Goal: Task Accomplishment & Management: Use online tool/utility

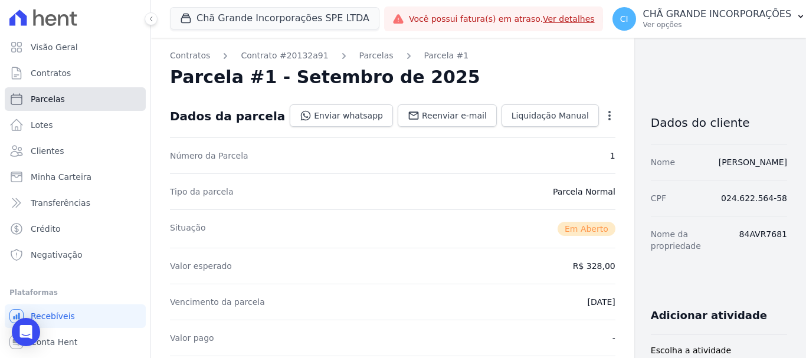
click at [55, 94] on span "Parcelas" at bounding box center [48, 99] width 34 height 12
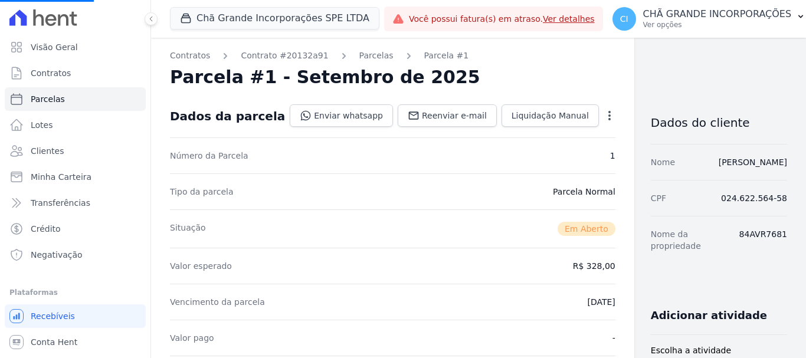
select select
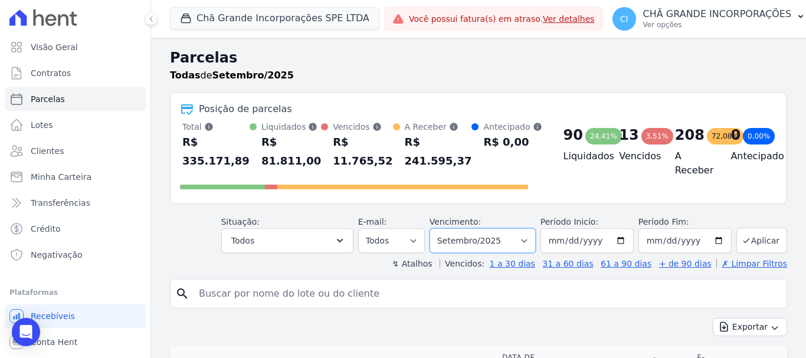
click at [487, 241] on select "Filtrar por período ──────── Todos os meses Outubro/2019 Novembro/2019 Dezembro…" at bounding box center [482, 240] width 106 height 25
select select "07/2025"
click at [437, 228] on select "Filtrar por período ──────── Todos os meses Outubro/2019 Novembro/2019 Dezembro…" at bounding box center [482, 240] width 106 height 25
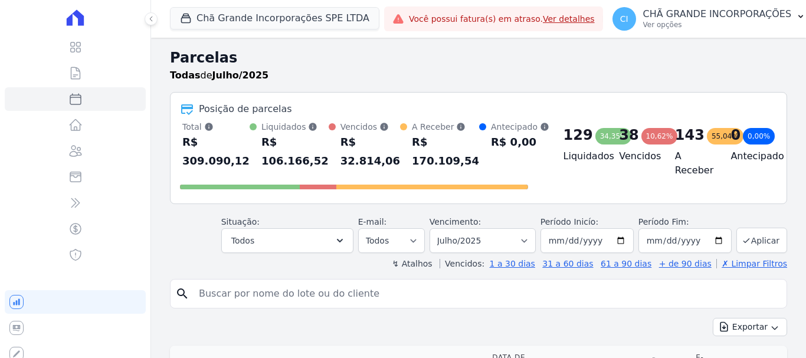
select select
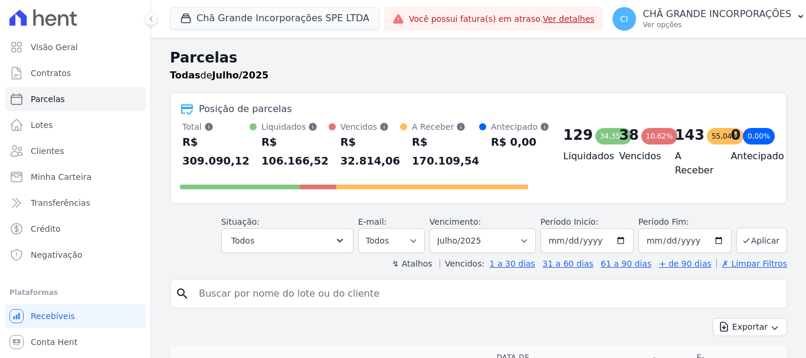
click at [485, 295] on input "search" at bounding box center [487, 294] width 590 height 24
type input "edel"
select select
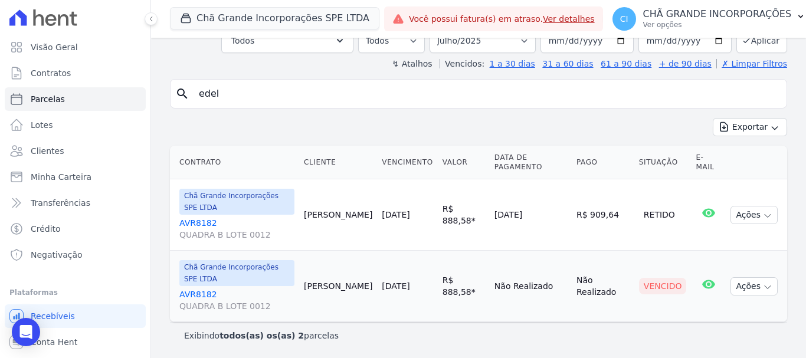
scroll to position [22, 0]
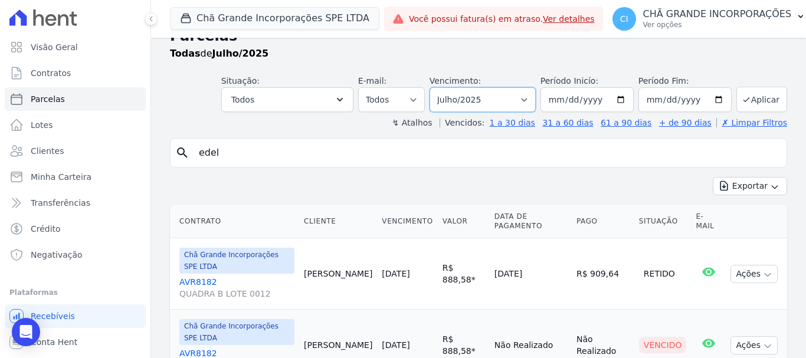
click at [500, 95] on select "Filtrar por período ──────── Todos os meses Outubro/2019 Novembro/2019 Dezembro…" at bounding box center [482, 99] width 106 height 25
select select "08/2025"
click at [437, 87] on select "Filtrar por período ──────── Todos os meses Outubro/2019 Novembro/2019 Dezembro…" at bounding box center [482, 99] width 106 height 25
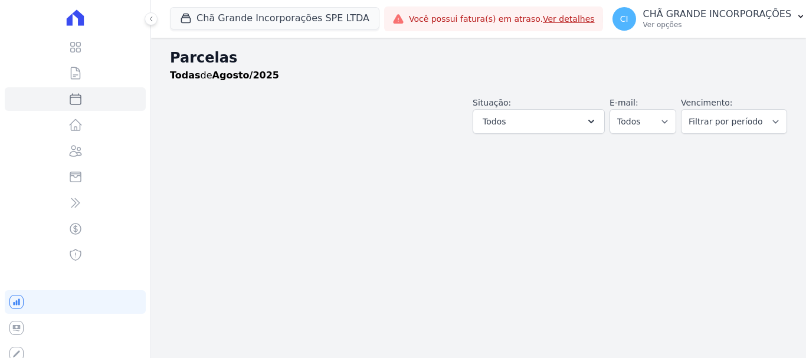
select select
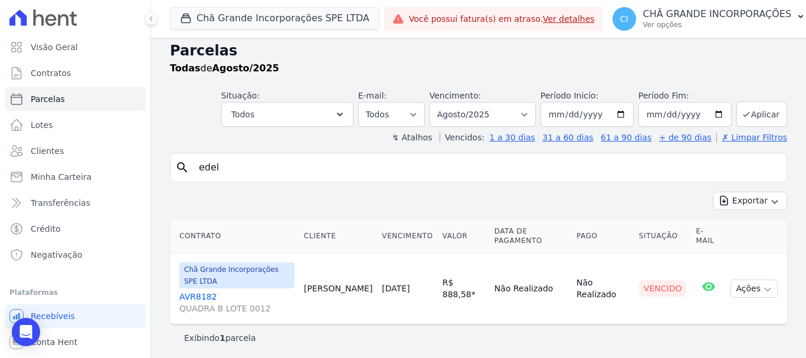
scroll to position [9, 0]
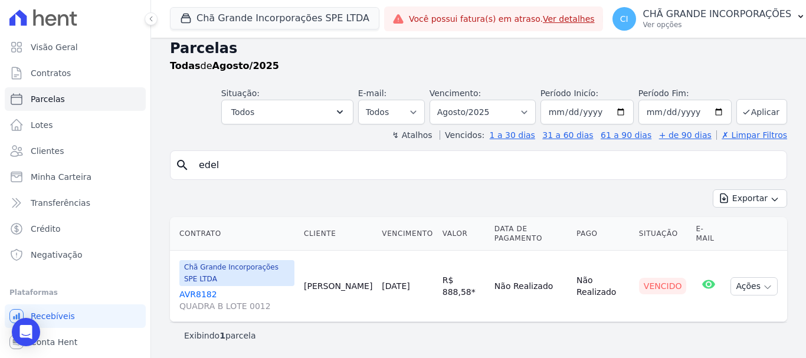
click at [298, 163] on input "edel" at bounding box center [487, 165] width 590 height 24
type input "e"
type input "jose gustavo"
select select
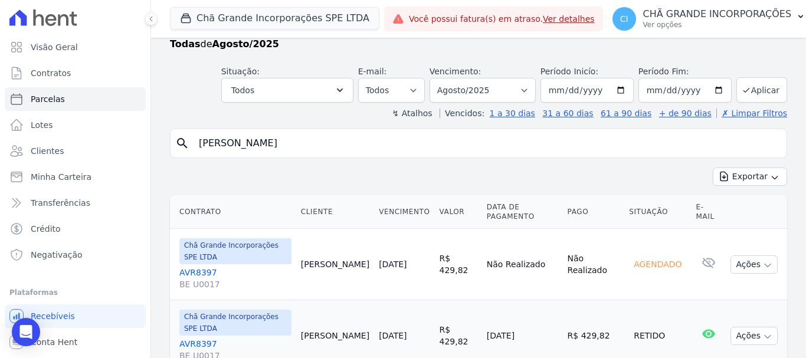
scroll to position [48, 0]
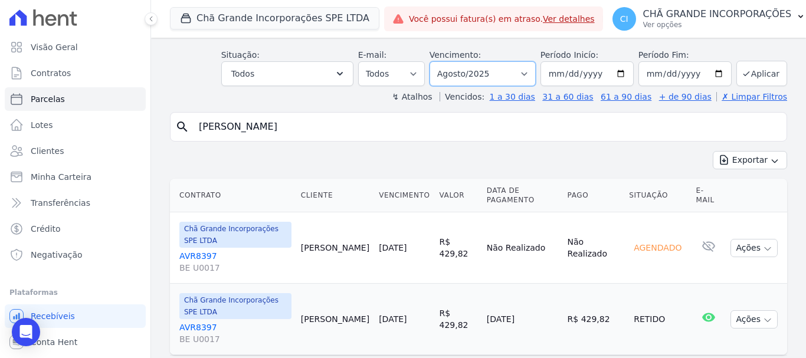
click at [495, 77] on select "Filtrar por período ──────── Todos os meses Outubro/2019 Novembro/2019 Dezembro…" at bounding box center [482, 73] width 106 height 25
select select "07/2025"
click at [437, 61] on select "Filtrar por período ──────── Todos os meses Outubro/2019 Novembro/2019 Dezembro…" at bounding box center [482, 73] width 106 height 25
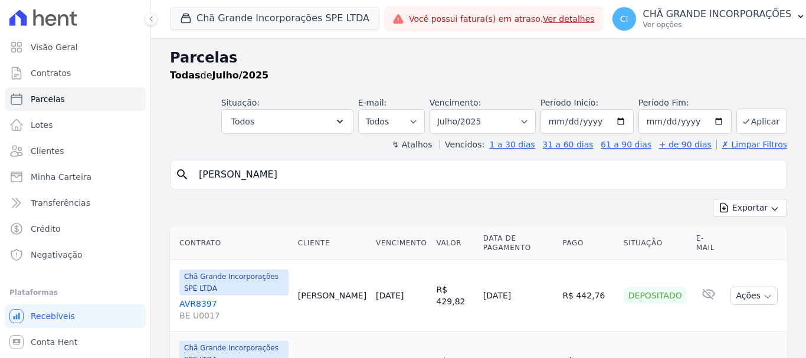
select select
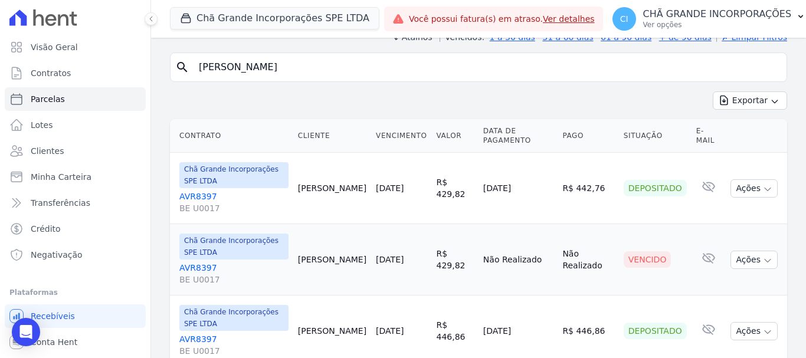
drag, startPoint x: 295, startPoint y: 66, endPoint x: 137, endPoint y: 47, distance: 158.6
click at [137, 47] on div "Visão Geral Contratos Parcelas Lotes Clientes Minha Carteira Transferências Cré…" at bounding box center [403, 179] width 806 height 358
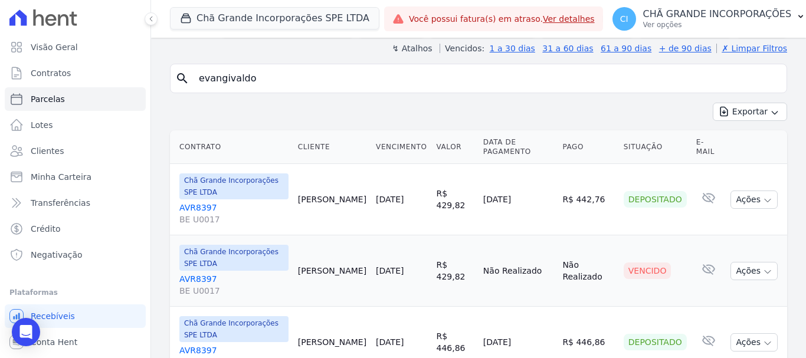
type input "evangivaldo"
select select
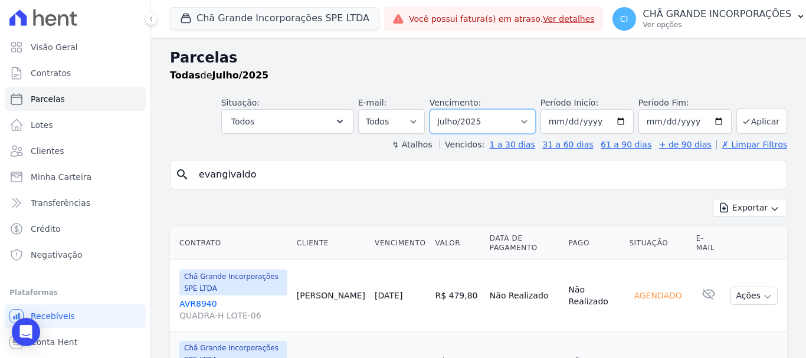
click at [511, 123] on select "Filtrar por período ──────── Todos os meses Outubro/2019 Novembro/2019 Dezembro…" at bounding box center [482, 121] width 106 height 25
select select "08/2025"
click at [437, 109] on select "Filtrar por período ──────── Todos os meses Outubro/2019 Novembro/2019 Dezembro…" at bounding box center [482, 121] width 106 height 25
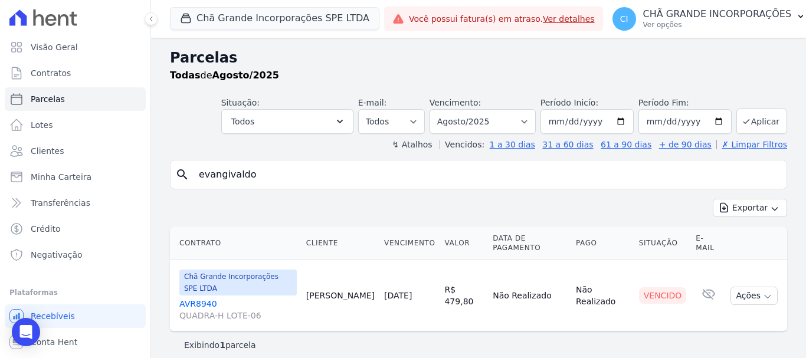
select select
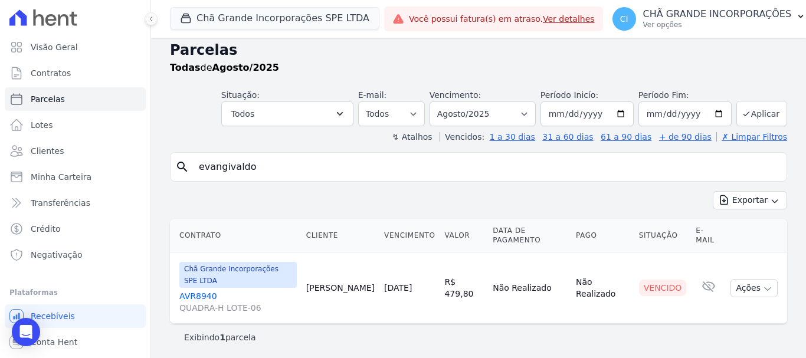
scroll to position [9, 0]
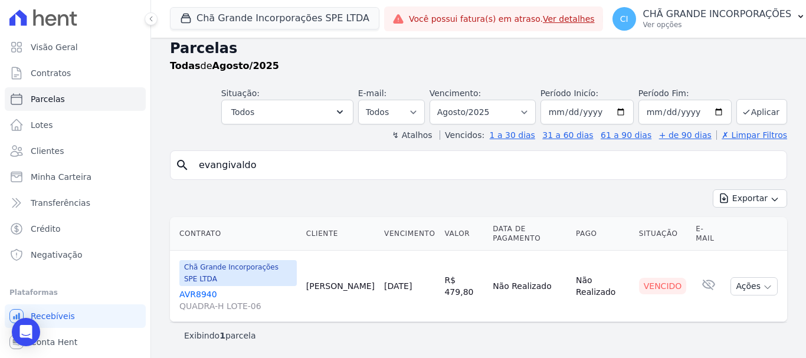
click at [268, 161] on input "evangivaldo" at bounding box center [487, 165] width 590 height 24
type input "dennys"
select select
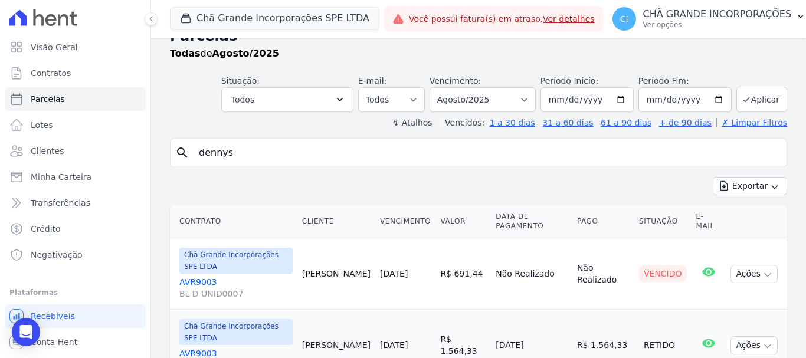
scroll to position [81, 0]
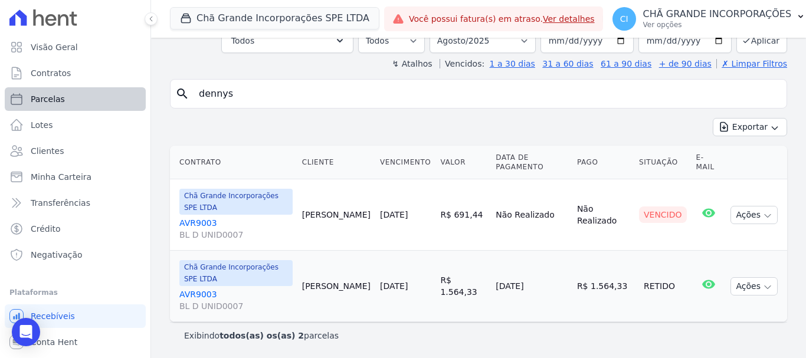
drag, startPoint x: 242, startPoint y: 100, endPoint x: 120, endPoint y: 98, distance: 122.7
click at [120, 98] on div "Visão Geral Contratos Parcelas Lotes Clientes Minha Carteira Transferências Cré…" at bounding box center [403, 179] width 806 height 358
type input "jonatas"
select select
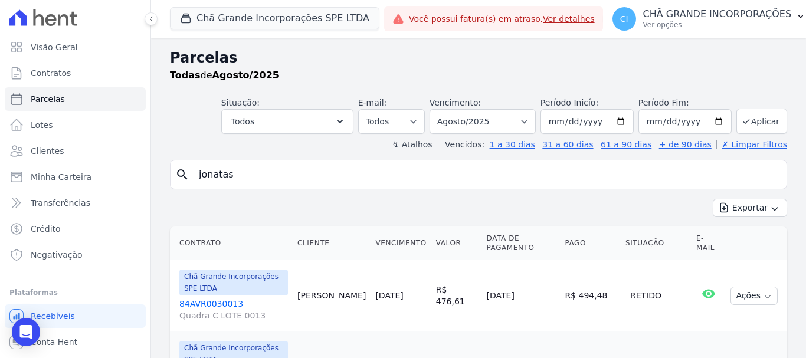
click at [276, 181] on input "jonatas" at bounding box center [487, 175] width 590 height 24
type input "j"
type input "paulo roberto de araujo"
select select
drag, startPoint x: 304, startPoint y: 168, endPoint x: 19, endPoint y: 122, distance: 288.7
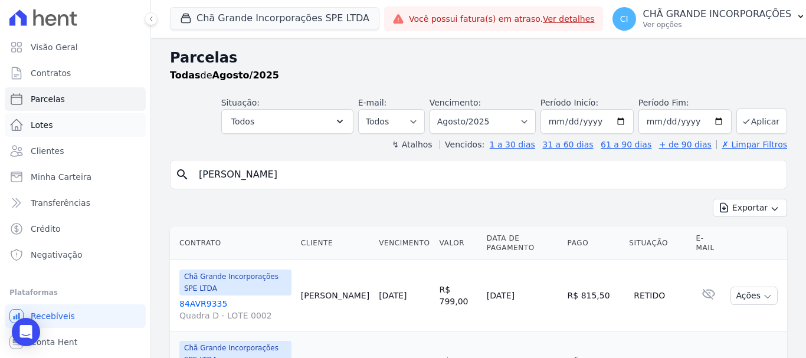
click at [19, 122] on div "Visão Geral Contratos Parcelas Lotes Clientes Minha Carteira Transferências Cré…" at bounding box center [403, 179] width 806 height 358
type input "pamela"
select select
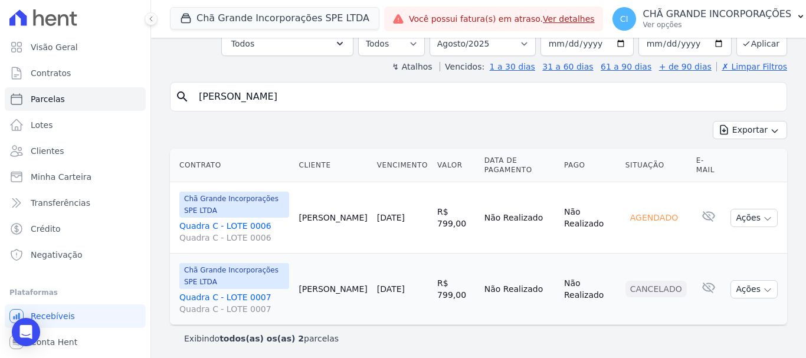
scroll to position [81, 0]
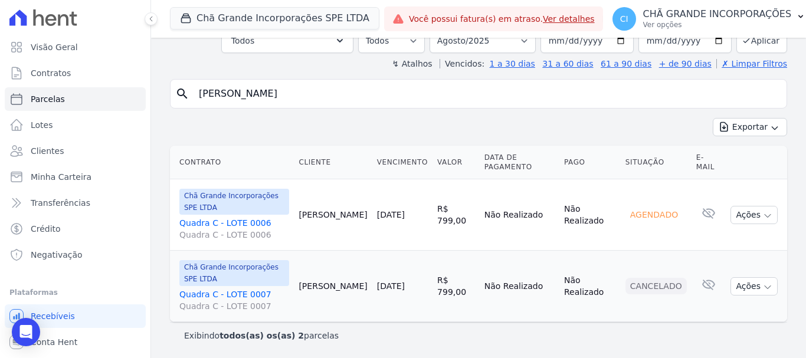
click at [236, 295] on link "Quadra C - LOTE 0007 Quadra C - LOTE 0007" at bounding box center [234, 300] width 110 height 24
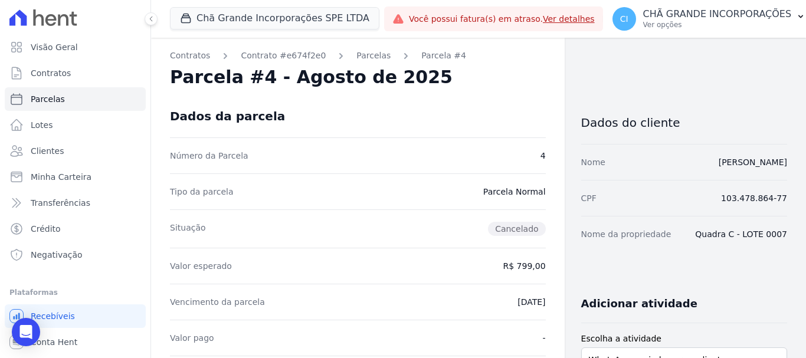
select select
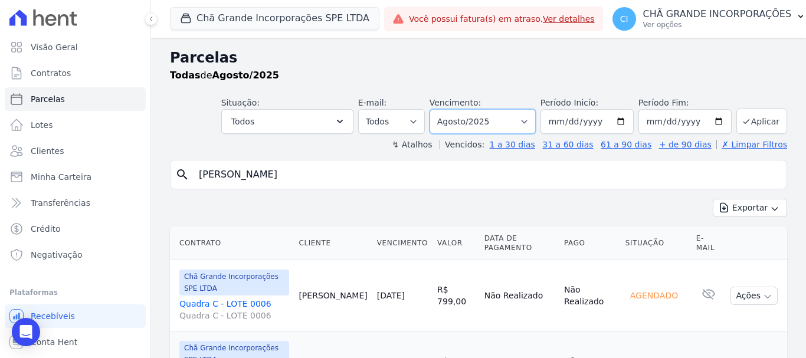
click at [491, 117] on select "Filtrar por período ──────── Todos os meses Outubro/2019 Novembro/2019 Dezembro…" at bounding box center [482, 121] width 106 height 25
select select "07/2025"
click at [437, 109] on select "Filtrar por período ──────── Todos os meses Outubro/2019 Novembro/2019 Dezembro…" at bounding box center [482, 121] width 106 height 25
select select
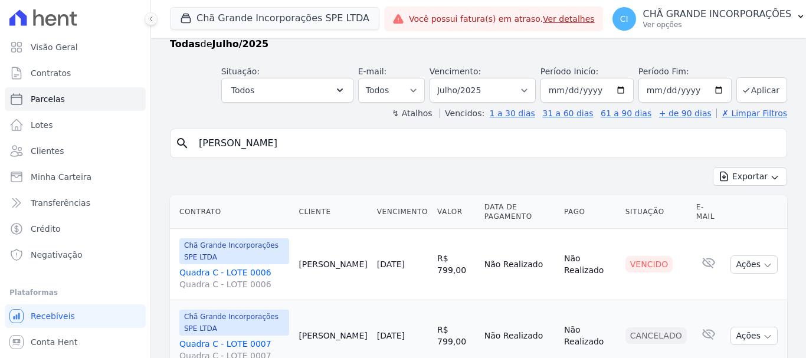
scroll to position [81, 0]
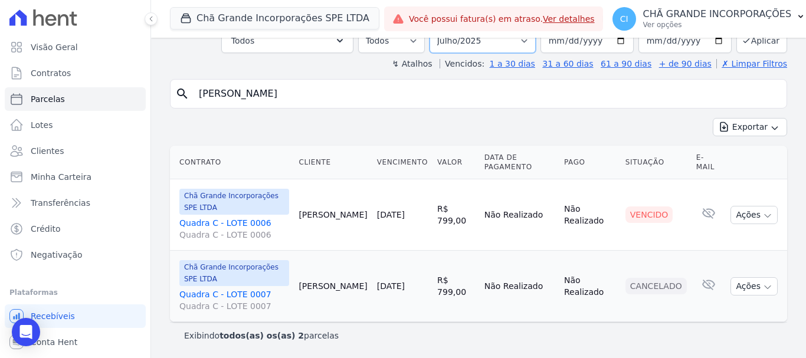
click at [485, 47] on select "Filtrar por período ──────── Todos os meses Outubro/2019 Novembro/2019 Dezembro…" at bounding box center [482, 40] width 106 height 25
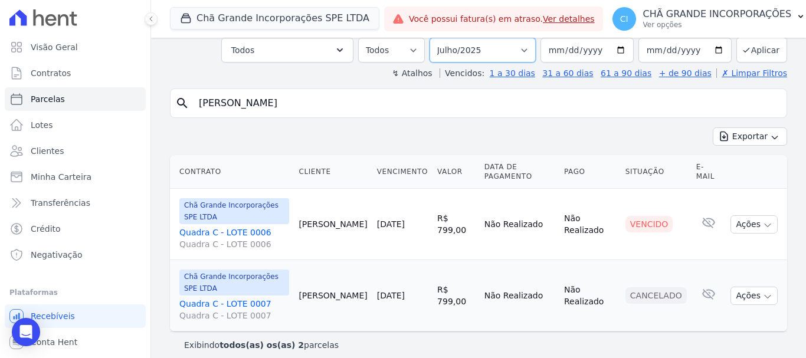
select select "08/2025"
click at [437, 38] on select "Filtrar por período ──────── Todos os meses Outubro/2019 Novembro/2019 Dezembro…" at bounding box center [482, 50] width 106 height 25
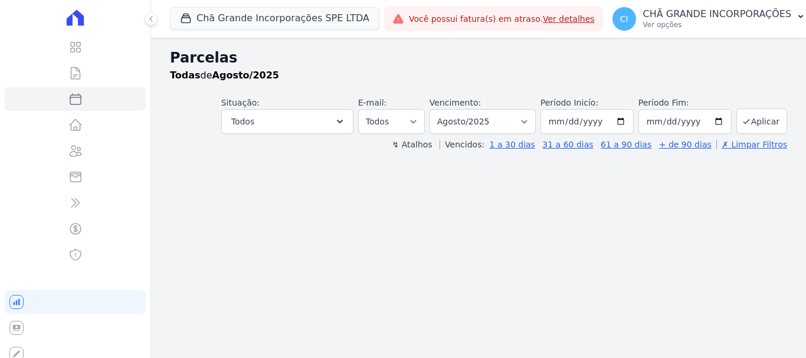
select select
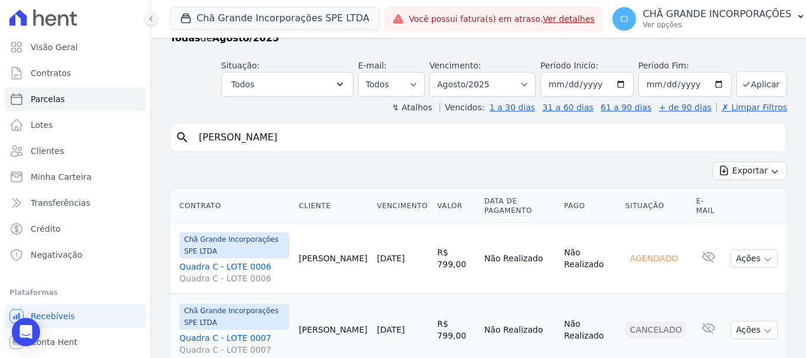
scroll to position [81, 0]
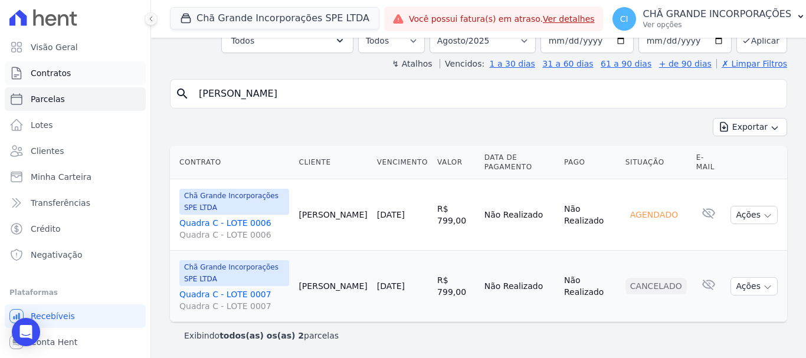
drag, startPoint x: 254, startPoint y: 89, endPoint x: 30, endPoint y: 76, distance: 224.5
click at [30, 76] on div "Visão Geral Contratos Parcelas Lotes Clientes Minha Carteira Transferências Cré…" at bounding box center [403, 179] width 806 height 358
type input "thulio"
select select
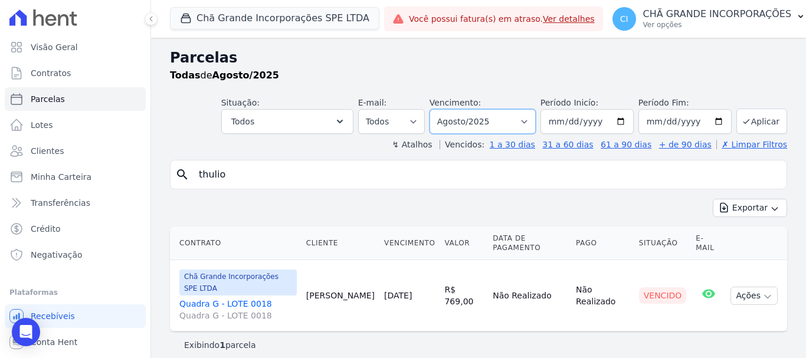
click at [500, 117] on select "Filtrar por período ──────── Todos os meses Outubro/2019 Novembro/2019 Dezembro…" at bounding box center [482, 121] width 106 height 25
select select "04/2025"
click at [446, 109] on select "Filtrar por período ──────── Todos os meses Outubro/2019 Novembro/2019 Dezembro…" at bounding box center [482, 121] width 106 height 25
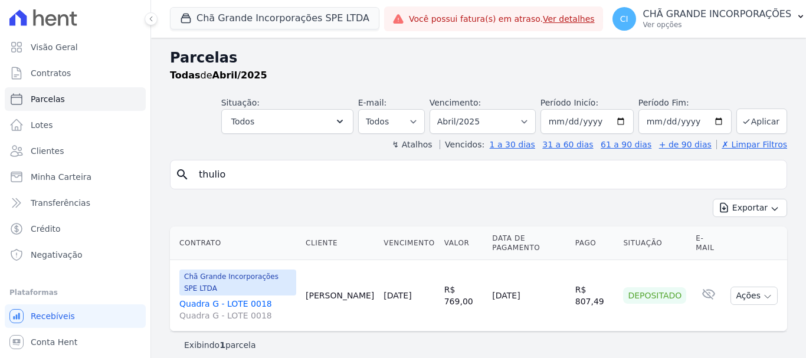
select select
click at [231, 172] on input "thulio" at bounding box center [487, 175] width 590 height 24
type input "t"
type input "[PERSON_NAME]"
select select
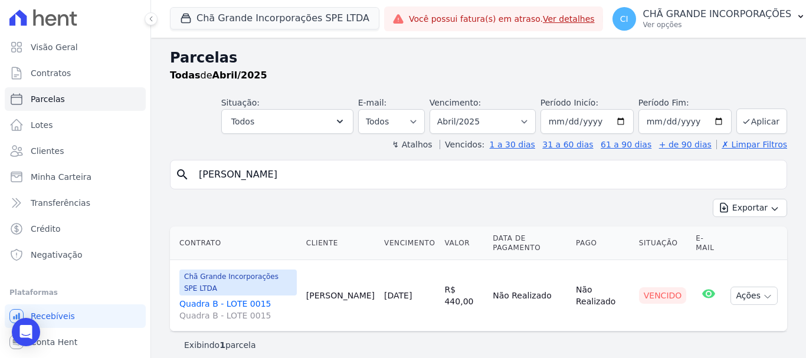
drag, startPoint x: 279, startPoint y: 170, endPoint x: 172, endPoint y: 172, distance: 106.8
click at [172, 172] on div "search [PERSON_NAME]" at bounding box center [478, 174] width 617 height 29
type input "miqueias"
select select
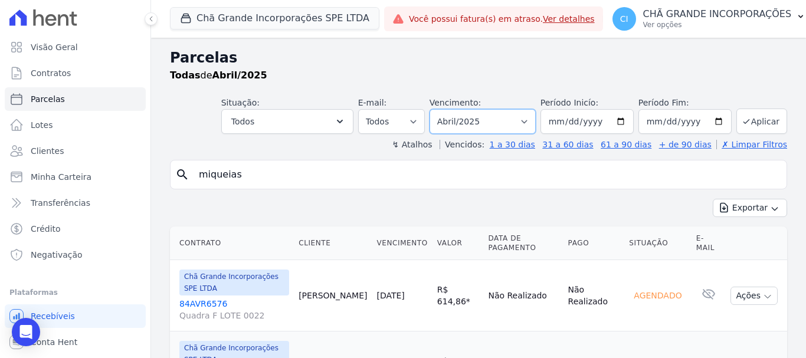
click at [504, 119] on select "Filtrar por período ──────── Todos os meses Outubro/2019 Novembro/2019 Dezembro…" at bounding box center [482, 121] width 106 height 25
select select "08/2025"
click at [437, 109] on select "Filtrar por período ──────── Todos os meses Outubro/2019 Novembro/2019 Dezembro…" at bounding box center [482, 121] width 106 height 25
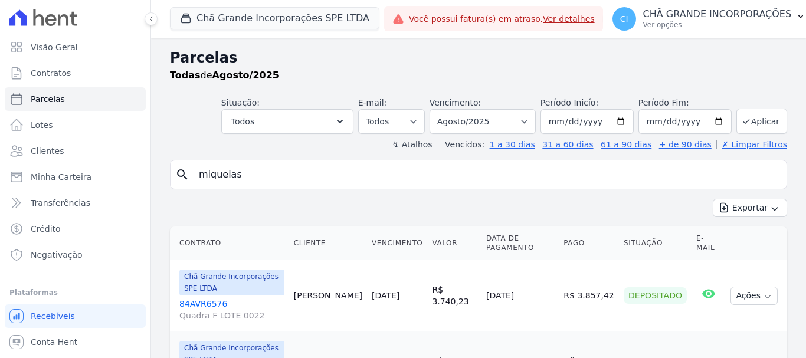
select select
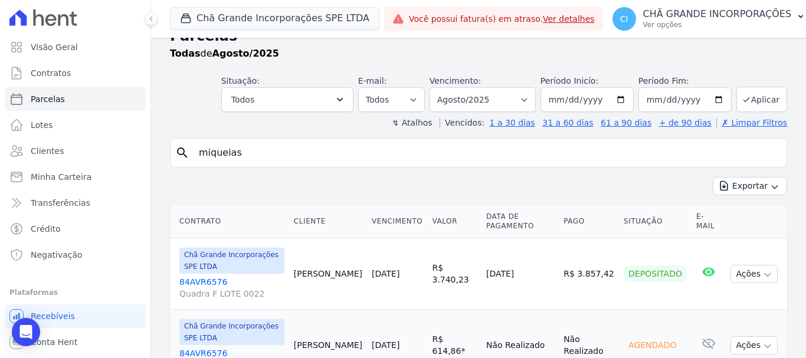
scroll to position [81, 0]
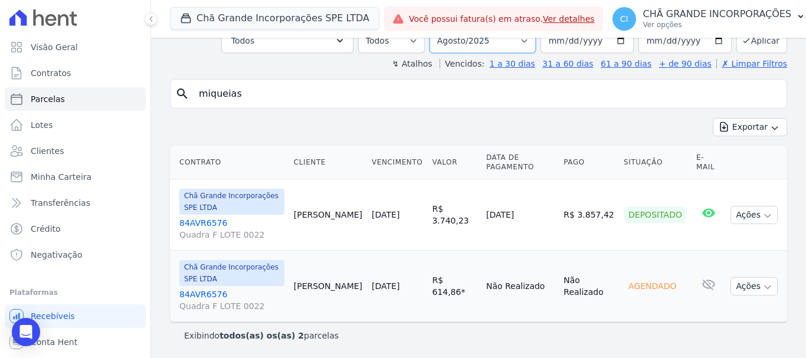
click at [465, 40] on select "Filtrar por período ──────── Todos os meses Outubro/2019 Novembro/2019 Dezembro…" at bounding box center [482, 40] width 106 height 25
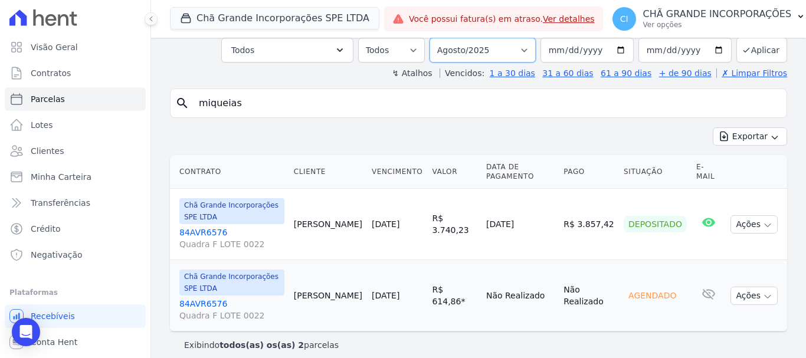
select select "09/2025"
click at [437, 38] on select "Filtrar por período ──────── Todos os meses Outubro/2019 Novembro/2019 Dezembro…" at bounding box center [482, 50] width 106 height 25
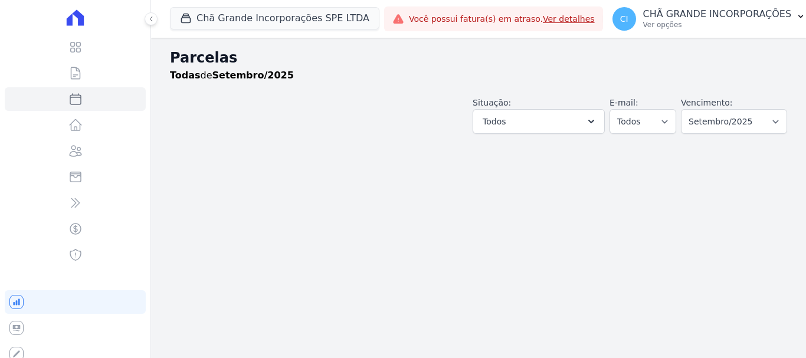
select select
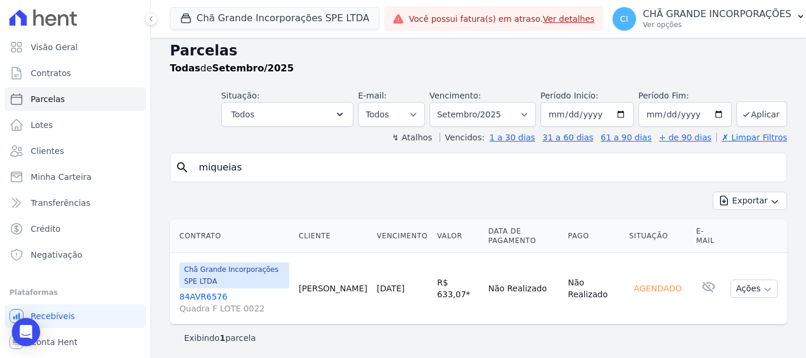
scroll to position [9, 0]
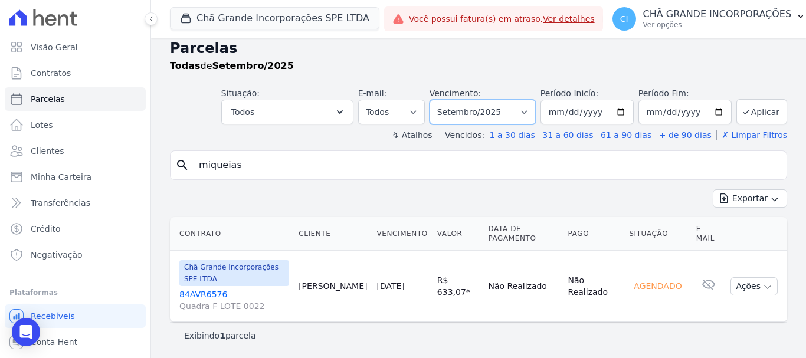
click at [506, 115] on select "Filtrar por período ──────── Todos os meses Outubro/2019 Novembro/2019 Dezembro…" at bounding box center [482, 112] width 106 height 25
select select "05/2024"
click at [437, 100] on select "Filtrar por período ──────── Todos os meses Outubro/2019 Novembro/2019 Dezembro…" at bounding box center [482, 112] width 106 height 25
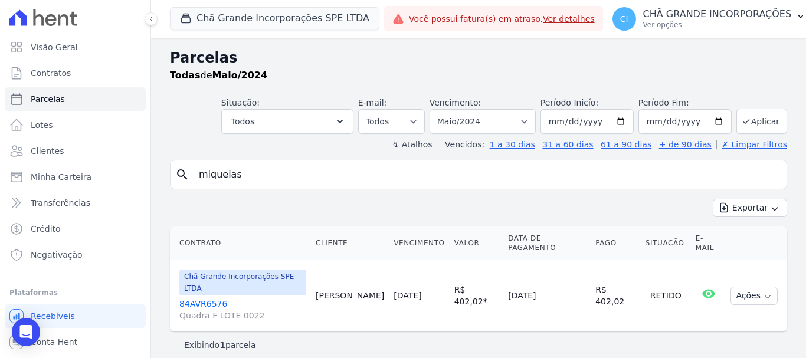
select select
drag, startPoint x: 0, startPoint y: 0, endPoint x: 495, endPoint y: 115, distance: 508.6
click at [495, 115] on select "Filtrar por período ──────── Todos os meses Outubro/2019 Novembro/2019 Dezembro…" at bounding box center [482, 121] width 106 height 25
select select "05/2025"
click at [446, 109] on select "Filtrar por período ──────── Todos os meses Outubro/2019 Novembro/2019 Dezembro…" at bounding box center [482, 121] width 106 height 25
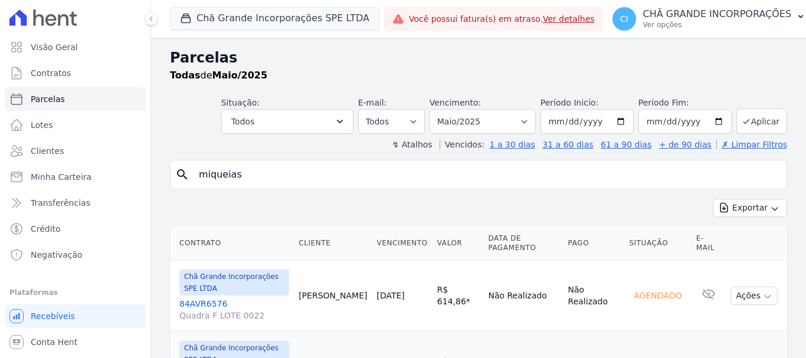
select select
click at [291, 172] on input "miqueias" at bounding box center [487, 175] width 590 height 24
type input "m"
type input "[PERSON_NAME]"
select select
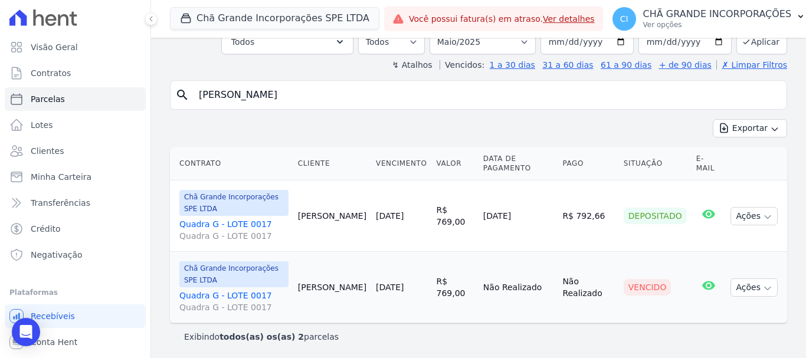
scroll to position [81, 0]
click at [489, 40] on select "Filtrar por período ──────── Todos os meses Outubro/2019 Novembro/2019 Dezembro…" at bounding box center [482, 40] width 106 height 25
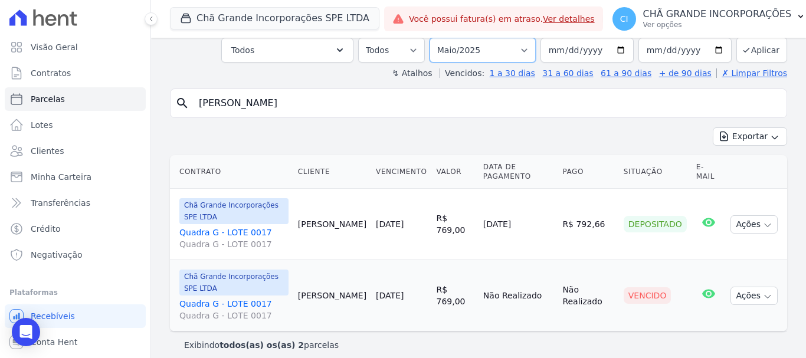
select select "08/2025"
click at [437, 38] on select "Filtrar por período ──────── Todos os meses Outubro/2019 Novembro/2019 Dezembro…" at bounding box center [482, 50] width 106 height 25
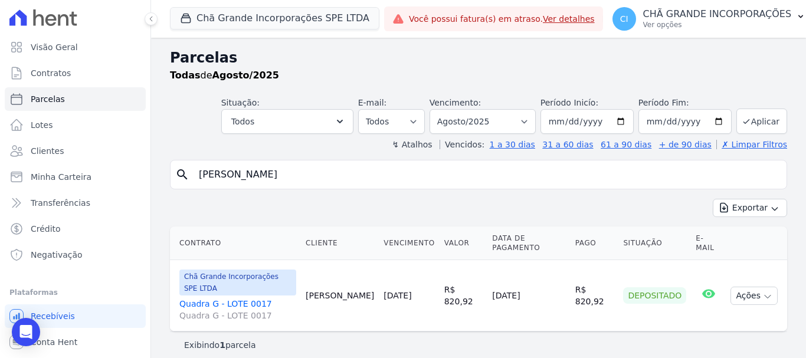
select select
click at [235, 298] on link "Quadra G - LOTE 0017 Quadra G - LOTE 0017" at bounding box center [237, 310] width 117 height 24
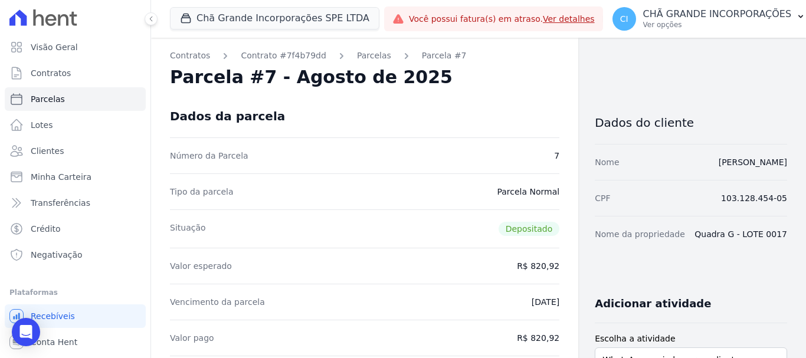
scroll to position [59, 0]
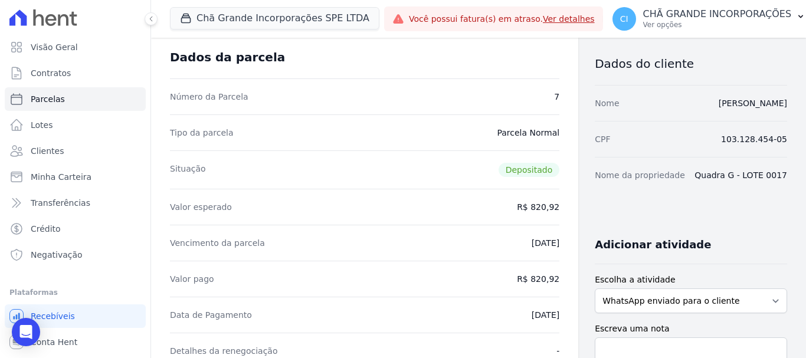
select select
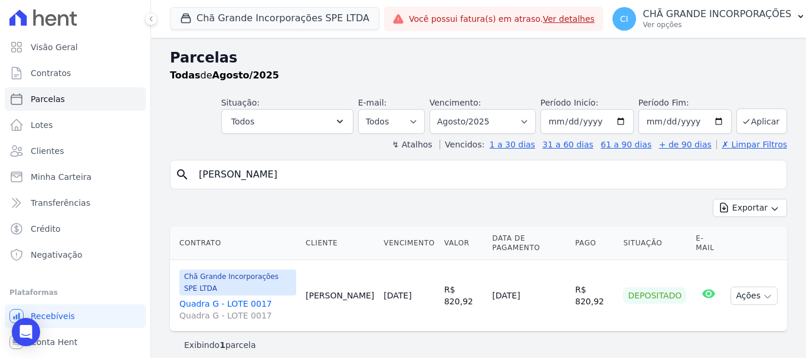
drag, startPoint x: 327, startPoint y: 175, endPoint x: 215, endPoint y: 177, distance: 111.5
click at [215, 177] on input "[PERSON_NAME]" at bounding box center [487, 175] width 590 height 24
click at [495, 118] on select "Filtrar por período ──────── Todos os meses Outubro/2019 Novembro/2019 Dezembro…" at bounding box center [482, 121] width 106 height 25
select select "04/2025"
click at [446, 109] on select "Filtrar por período ──────── Todos os meses Outubro/2019 Novembro/2019 Dezembro…" at bounding box center [482, 121] width 106 height 25
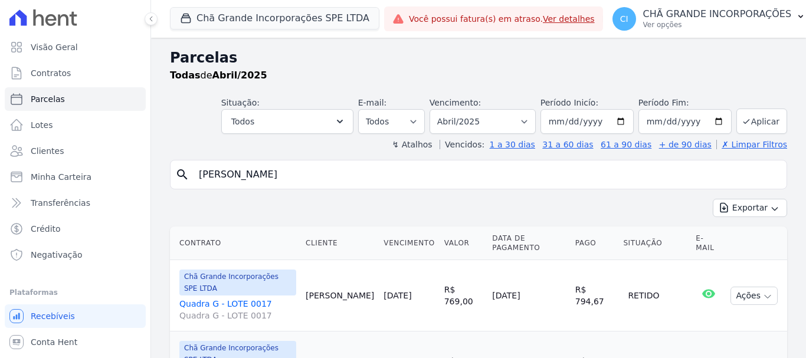
select select
drag, startPoint x: 280, startPoint y: 174, endPoint x: 130, endPoint y: 166, distance: 150.0
click at [130, 166] on div "Visão Geral Contratos [GEOGRAPHIC_DATA] Lotes Clientes Minha Carteira Transferê…" at bounding box center [403, 179] width 806 height 358
type input "[PERSON_NAME]"
select select
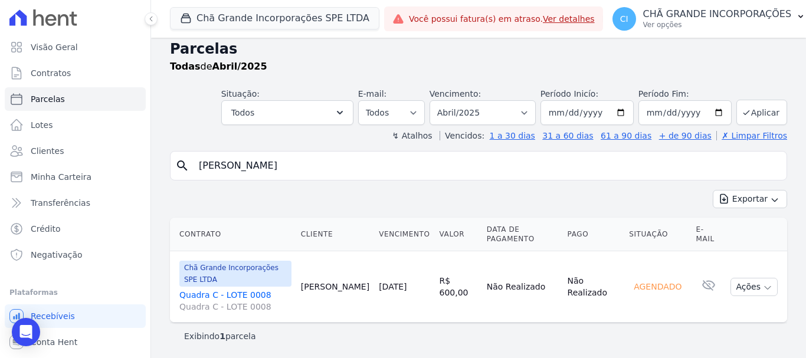
scroll to position [9, 0]
click at [483, 114] on select "Filtrar por período ──────── Todos os meses Outubro/2019 Novembro/2019 Dezembro…" at bounding box center [482, 112] width 106 height 25
select select "08/2025"
click at [437, 100] on select "Filtrar por período ──────── Todos os meses Outubro/2019 Novembro/2019 Dezembro…" at bounding box center [482, 112] width 106 height 25
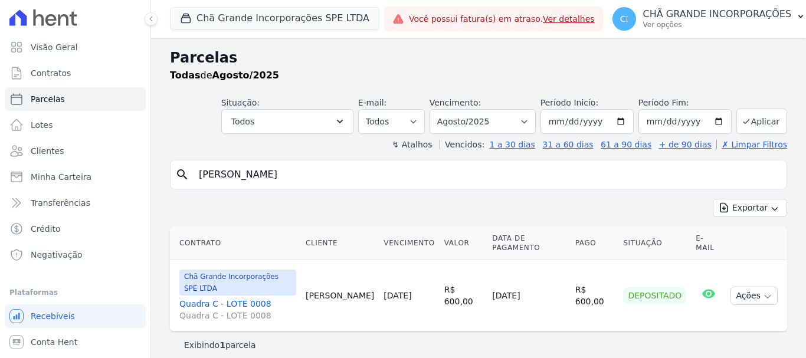
select select
click at [300, 173] on input "[PERSON_NAME]" at bounding box center [487, 175] width 590 height 24
drag, startPoint x: 329, startPoint y: 172, endPoint x: 81, endPoint y: 145, distance: 249.2
click at [81, 145] on div "Visão Geral Contratos [GEOGRAPHIC_DATA] Lotes Clientes Minha Carteira Transferê…" at bounding box center [403, 179] width 806 height 358
type input "vanusa"
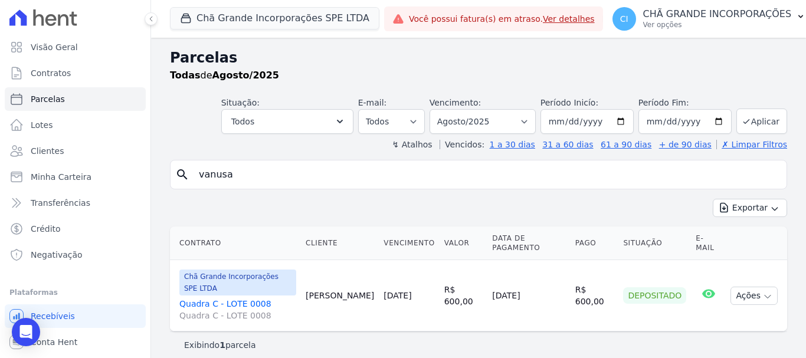
select select
click at [254, 298] on link "Quadra F - LOTE 0023 Quadra F - LOTE 0023" at bounding box center [237, 310] width 117 height 24
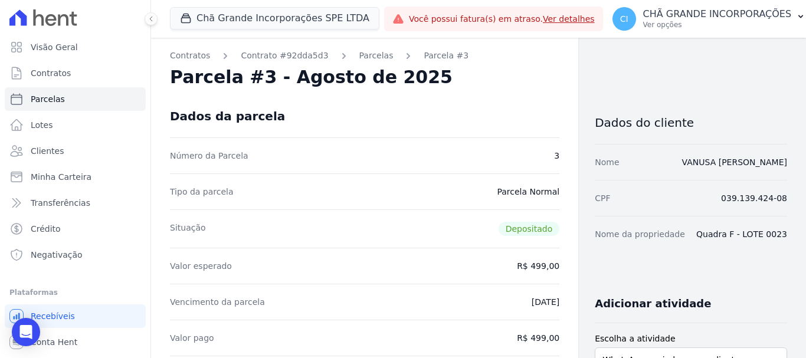
select select
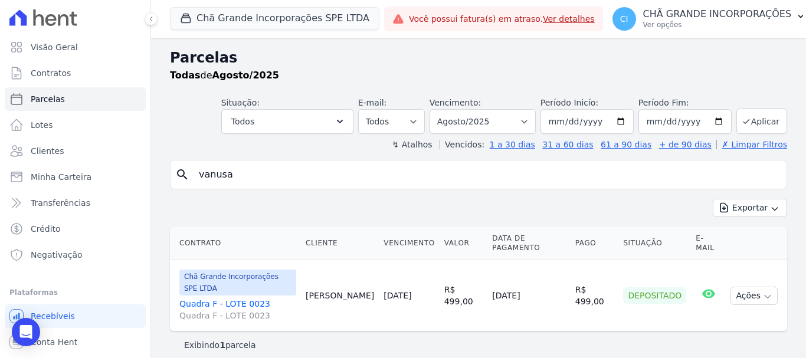
drag, startPoint x: 252, startPoint y: 174, endPoint x: 136, endPoint y: 165, distance: 117.1
click at [136, 165] on div "Visão Geral Contratos Parcelas Lotes Clientes Minha Carteira Transferências Cré…" at bounding box center [403, 179] width 806 height 358
type input "andreia de lima"
select select
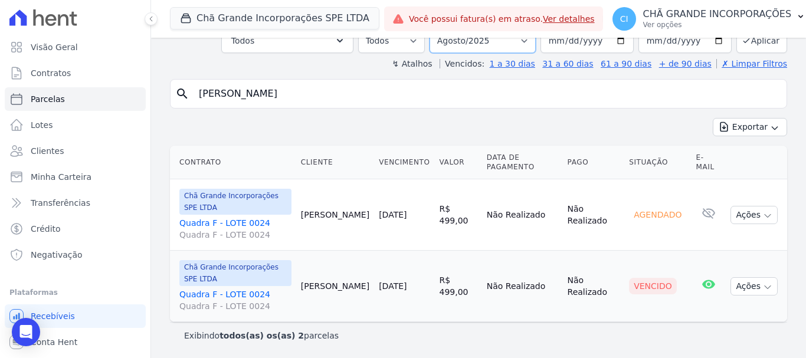
scroll to position [71, 0]
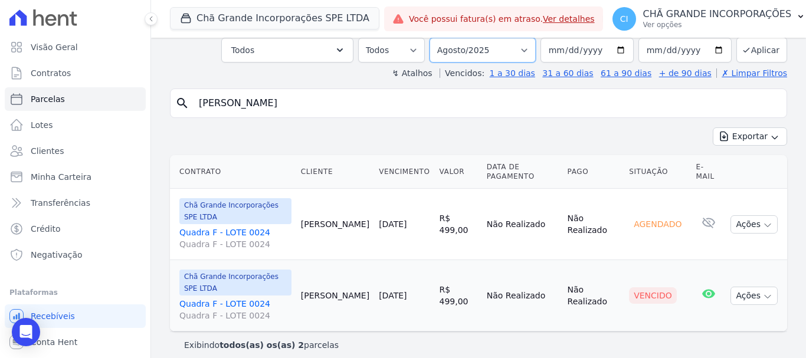
click at [474, 41] on select "Filtrar por período ──────── Todos os meses Outubro/2019 Novembro/2019 Dezembro…" at bounding box center [482, 50] width 106 height 25
select select "07/2025"
click at [437, 38] on select "Filtrar por período ──────── Todos os meses Outubro/2019 Novembro/2019 Dezembro…" at bounding box center [482, 50] width 106 height 25
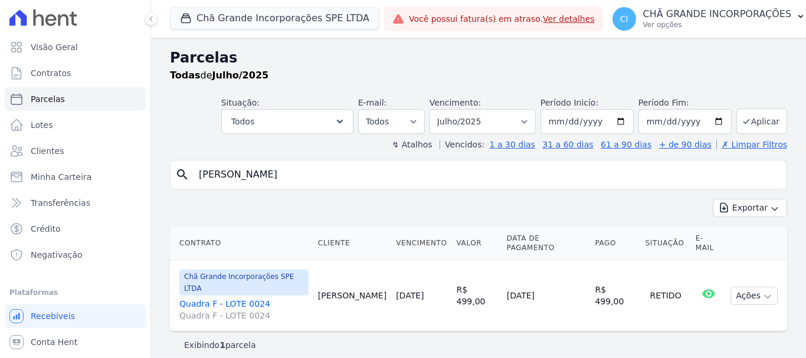
select select
drag, startPoint x: 260, startPoint y: 172, endPoint x: 120, endPoint y: 170, distance: 139.8
click at [120, 170] on div "Visão Geral Contratos Parcelas Lotes Clientes Minha Carteira Transferências Cré…" at bounding box center [403, 179] width 806 height 358
type input "antonio marcos"
select select
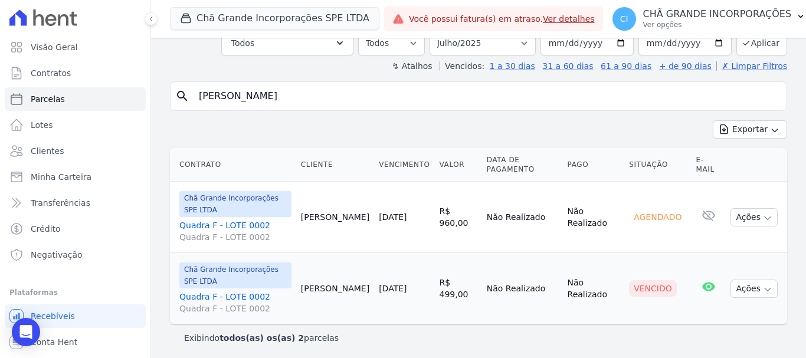
scroll to position [81, 0]
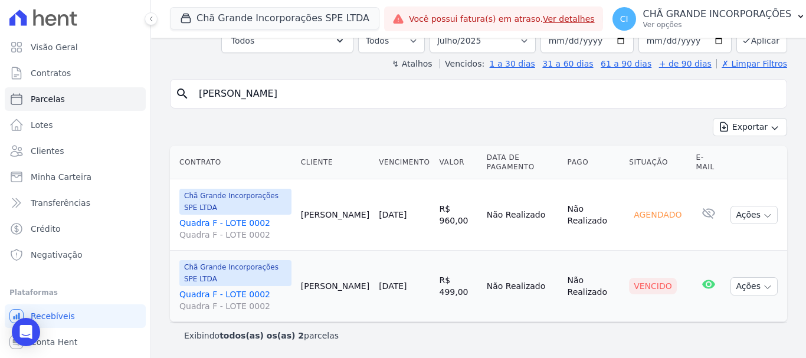
drag, startPoint x: 297, startPoint y: 97, endPoint x: 187, endPoint y: 75, distance: 112.4
click at [187, 77] on div "Parcelas Todas de Julho/2025 Situação: Agendado Em Aberto Pago Processando Canc…" at bounding box center [478, 157] width 655 height 401
type input "[PERSON_NAME]"
select select
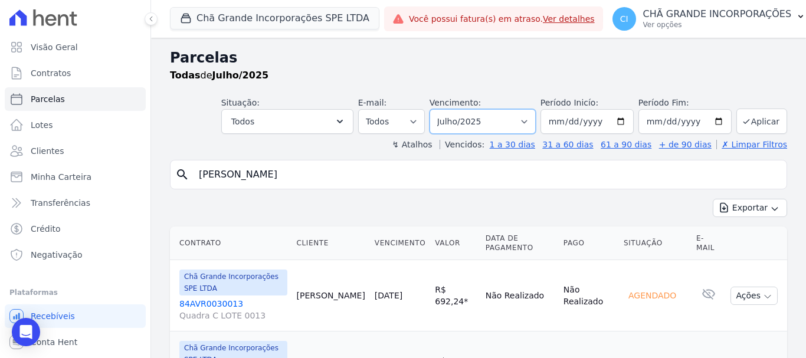
click at [504, 126] on select "Filtrar por período ──────── Todos os meses Outubro/2019 Novembro/2019 Dezembro…" at bounding box center [482, 121] width 106 height 25
select select "08/2025"
click at [437, 109] on select "Filtrar por período ──────── Todos os meses Outubro/2019 Novembro/2019 Dezembro…" at bounding box center [482, 121] width 106 height 25
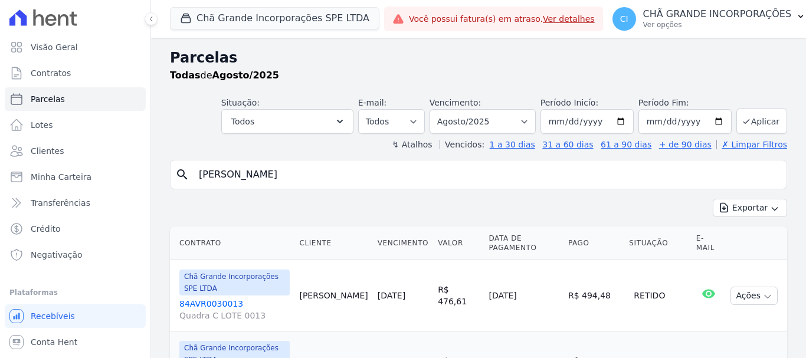
select select
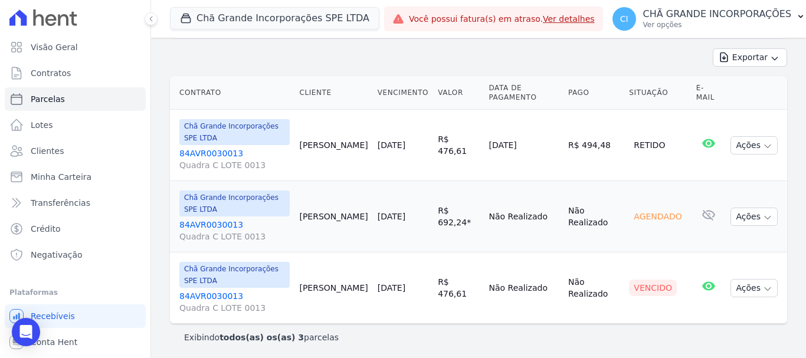
scroll to position [152, 0]
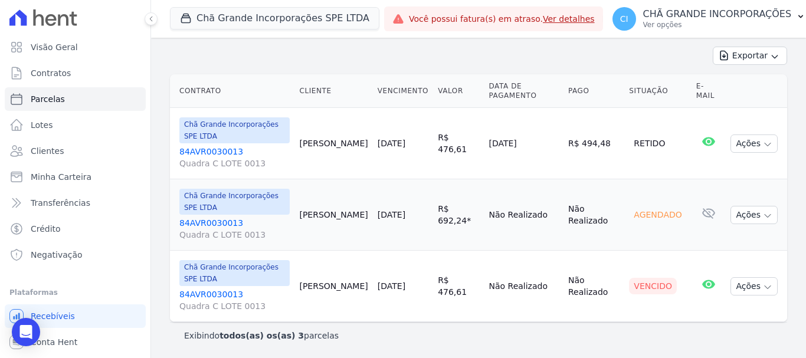
click at [214, 291] on link "84AVR0030013 Quadra C LOTE 0013" at bounding box center [234, 300] width 110 height 24
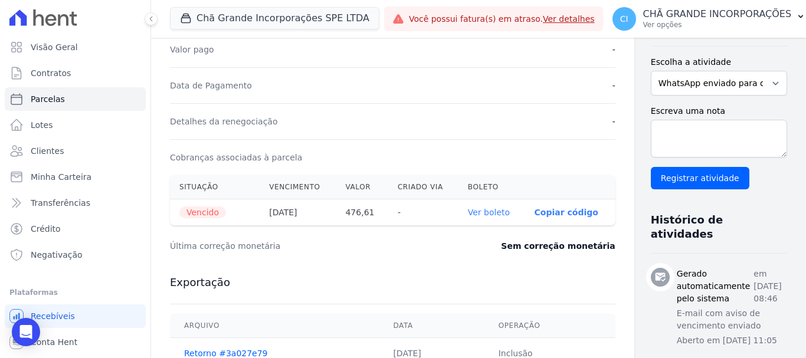
scroll to position [295, 0]
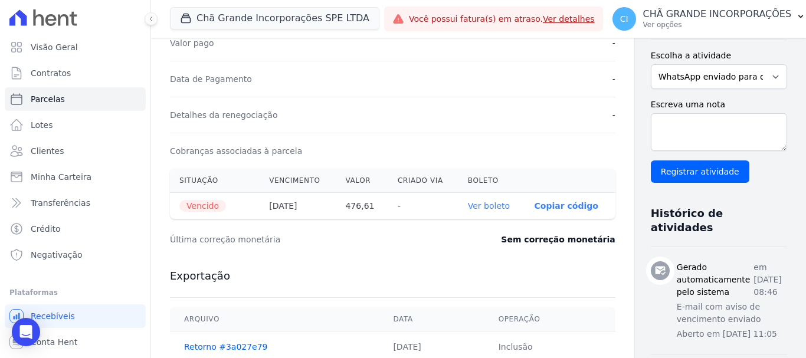
click at [468, 209] on link "Ver boleto" at bounding box center [489, 205] width 42 height 9
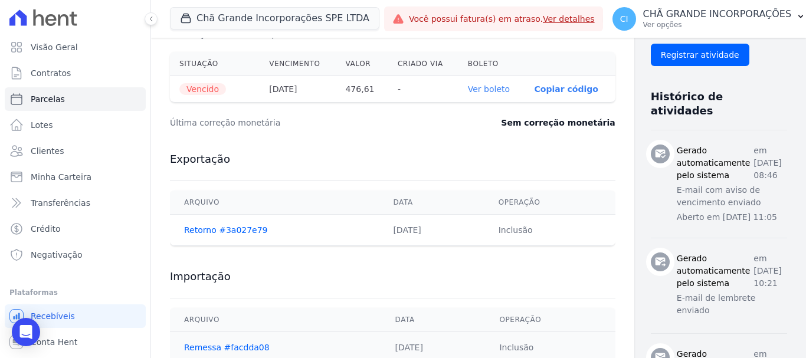
scroll to position [472, 0]
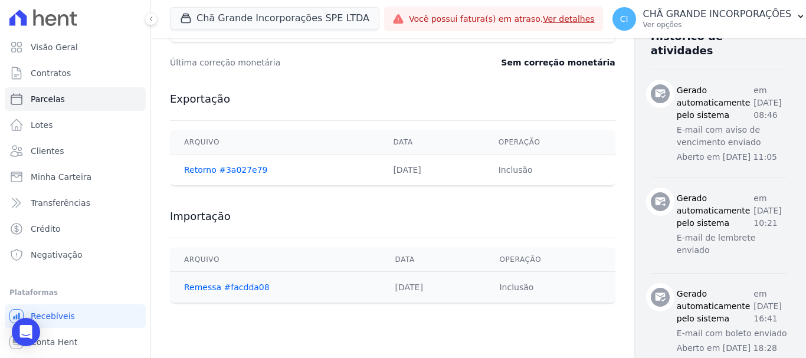
select select
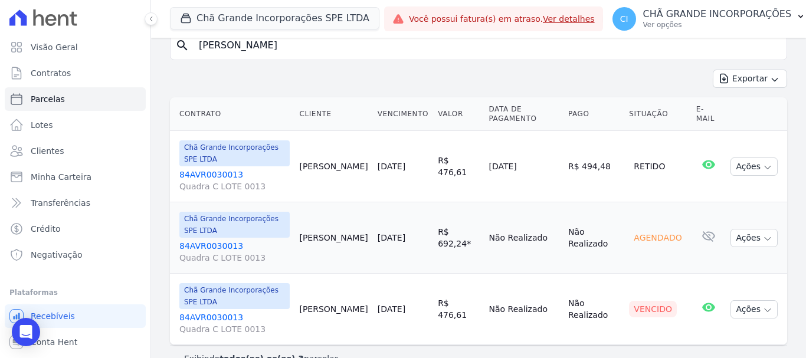
scroll to position [152, 0]
